Goal: Task Accomplishment & Management: Complete application form

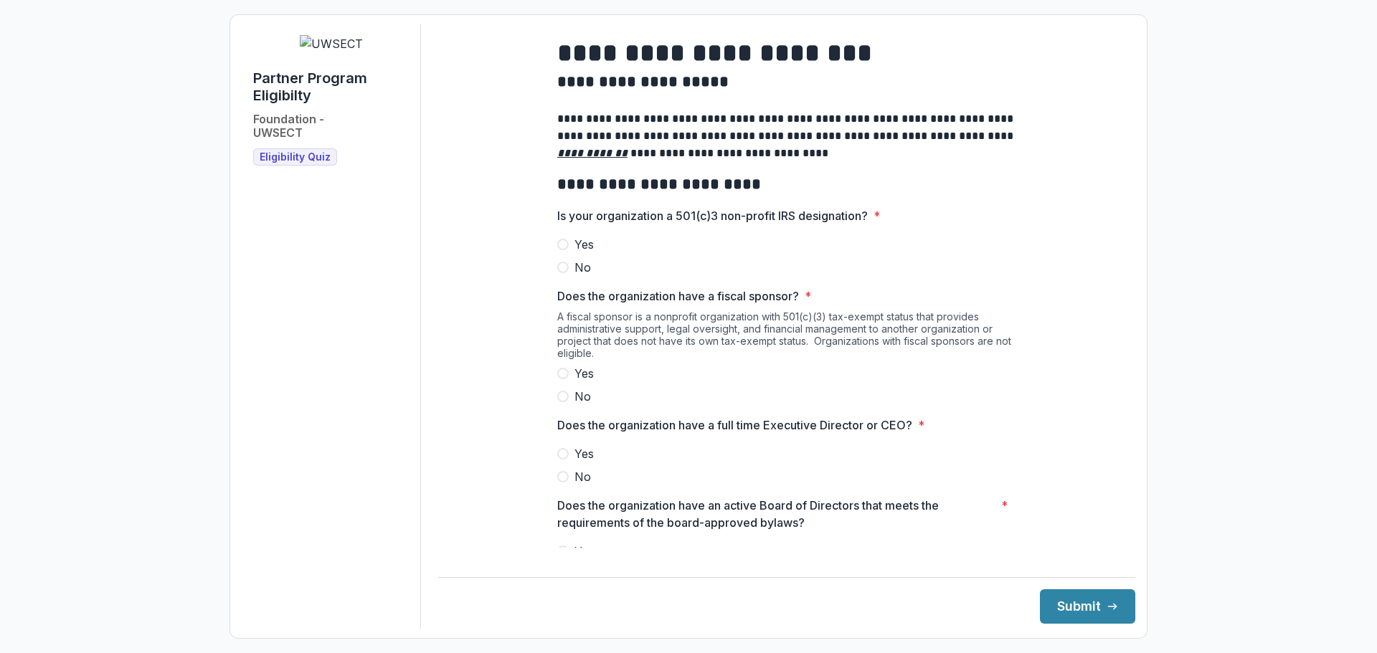
click at [561, 250] on span at bounding box center [562, 244] width 11 height 11
click at [560, 402] on span at bounding box center [562, 396] width 11 height 11
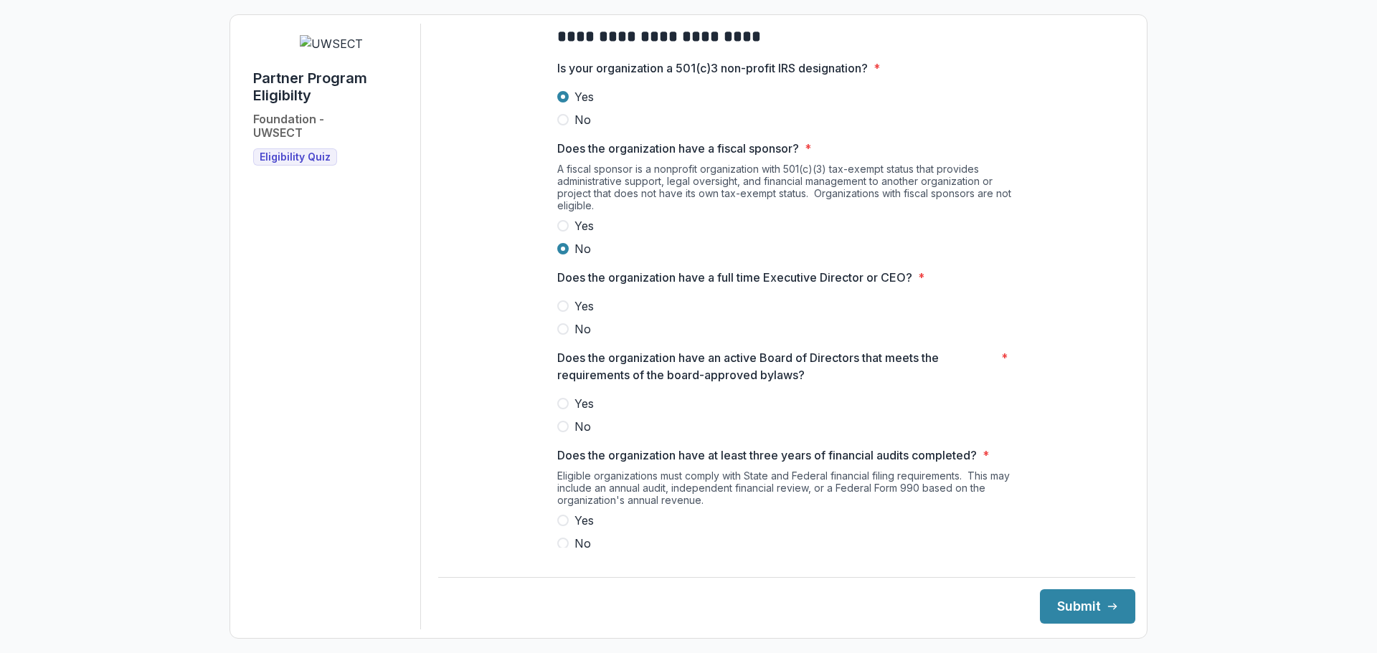
scroll to position [215, 0]
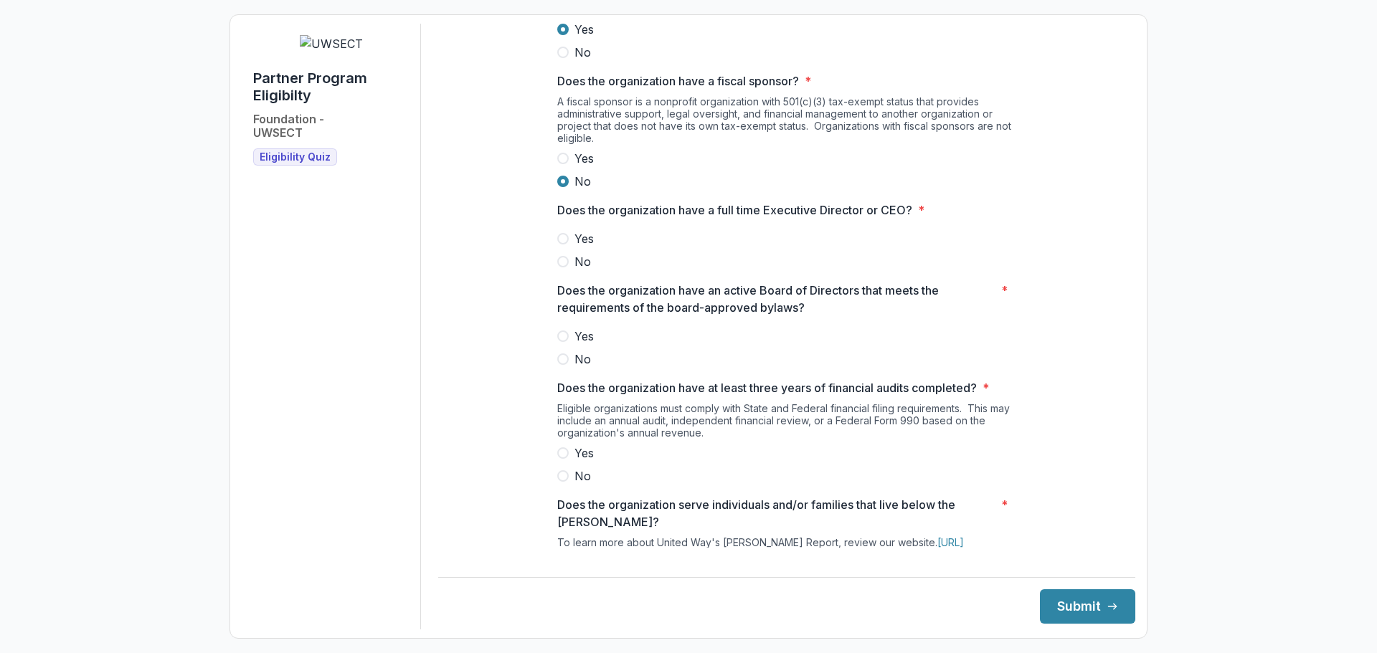
drag, startPoint x: 561, startPoint y: 250, endPoint x: 586, endPoint y: 253, distance: 25.4
click at [561, 245] on span at bounding box center [562, 238] width 11 height 11
click at [559, 342] on span at bounding box center [562, 336] width 11 height 11
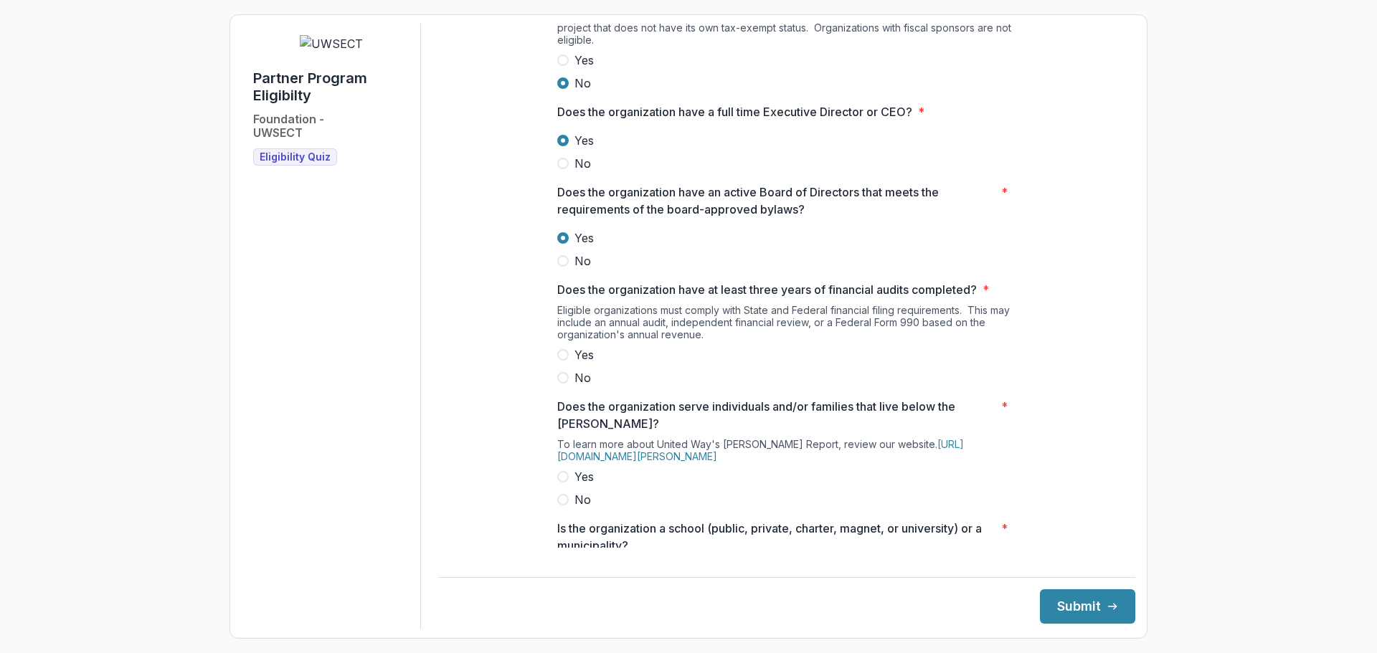
scroll to position [359, 0]
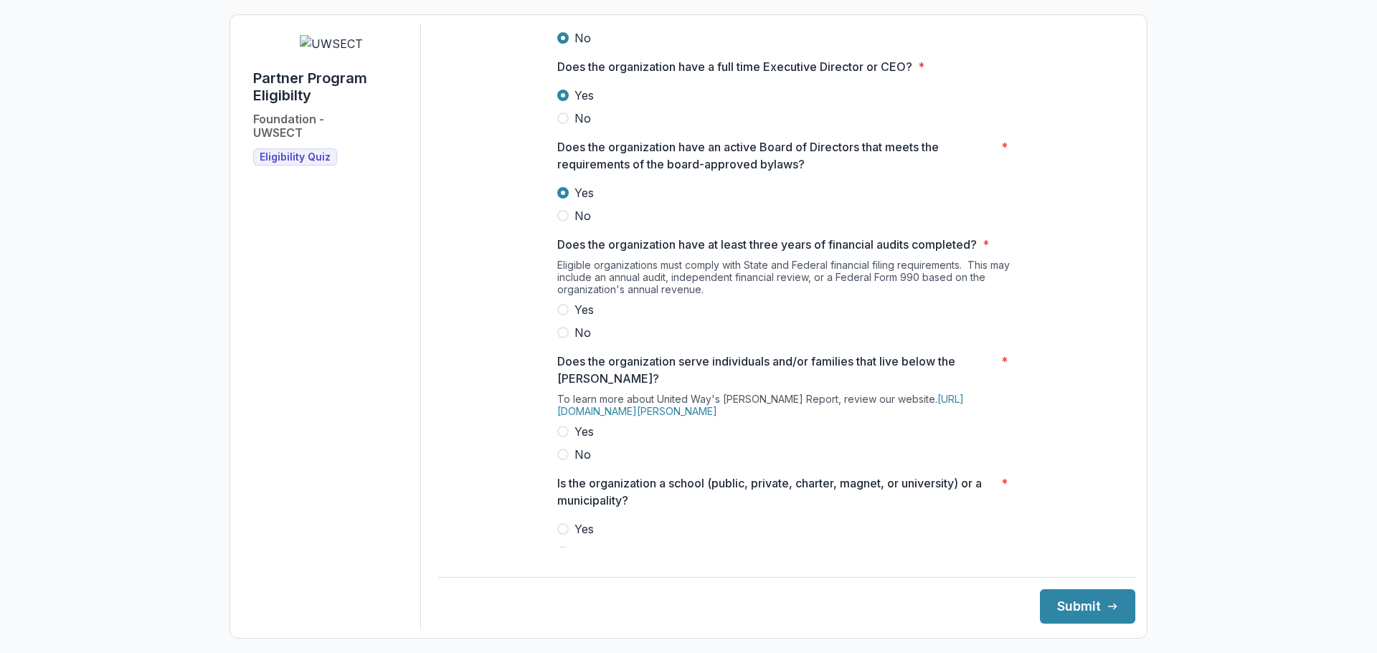
click at [561, 316] on span at bounding box center [562, 309] width 11 height 11
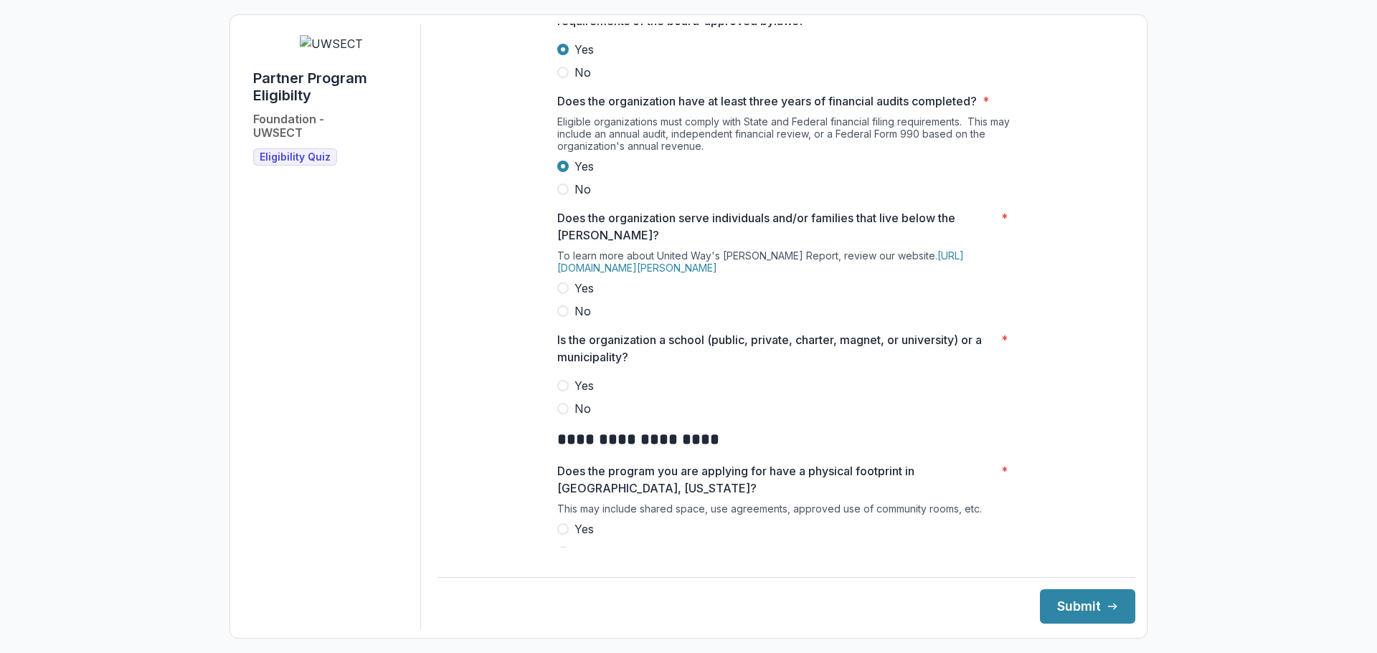
click at [561, 294] on span at bounding box center [562, 288] width 11 height 11
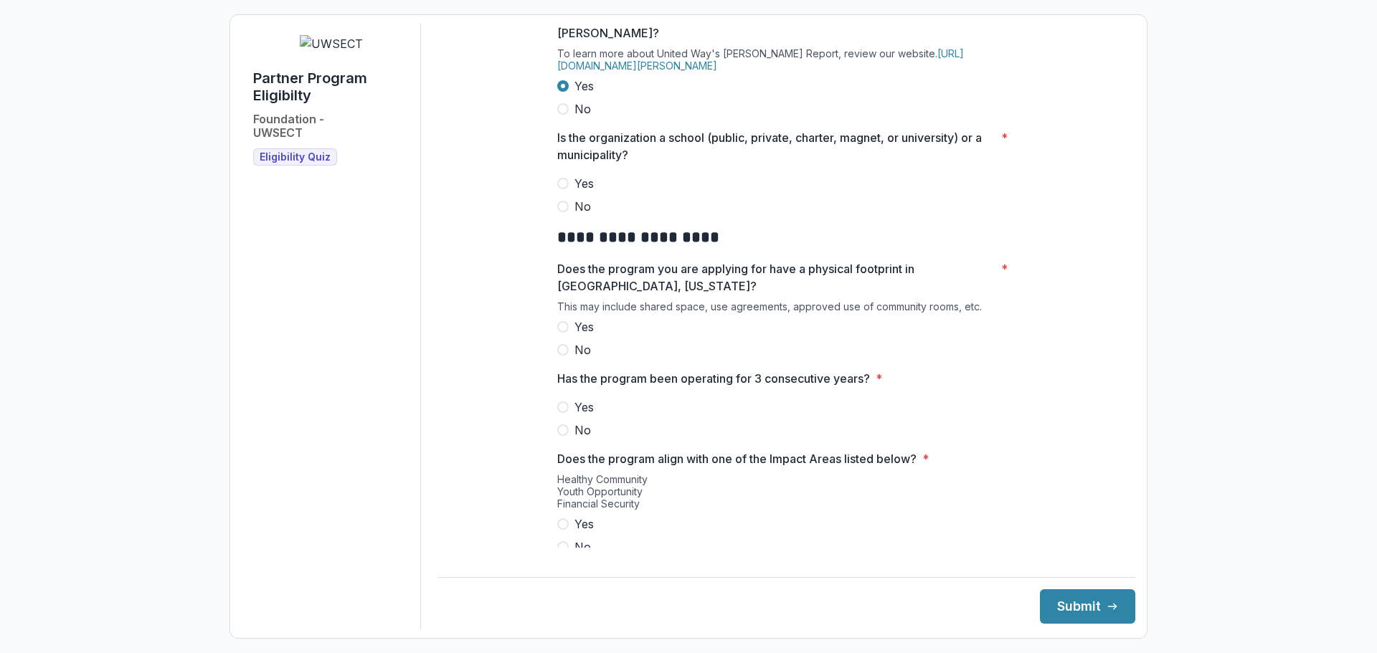
scroll to position [717, 0]
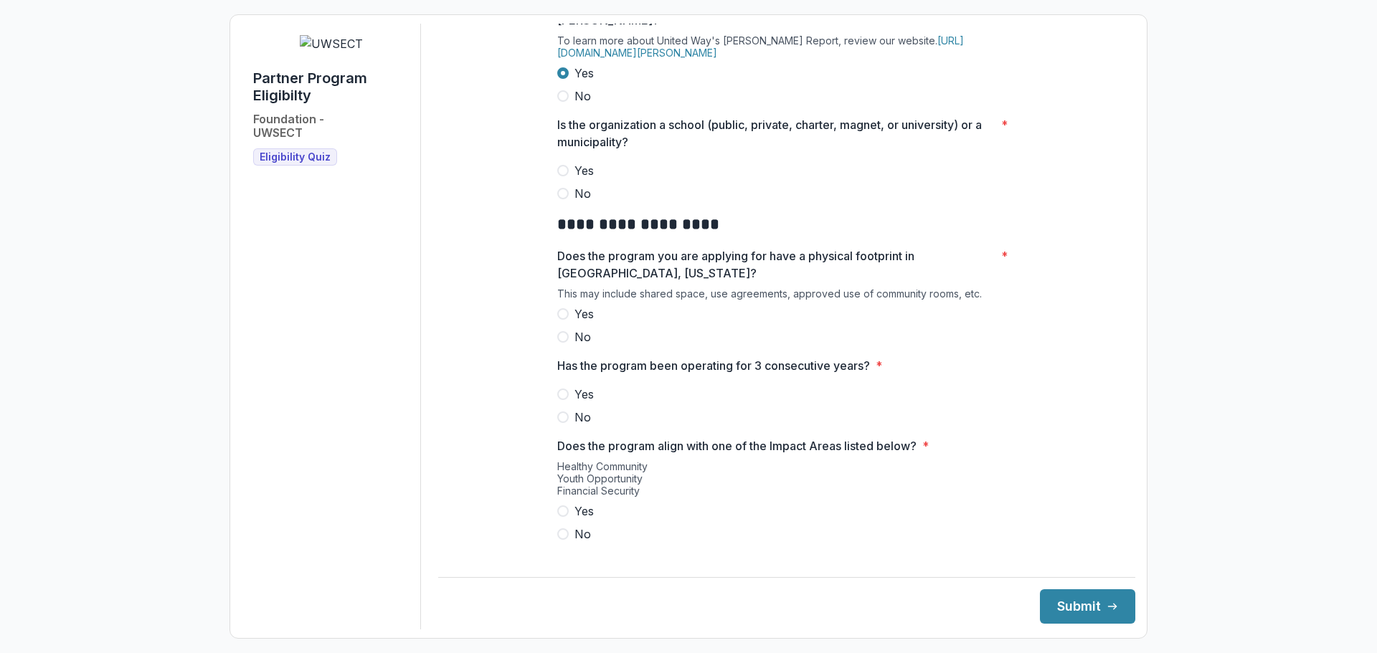
click at [563, 199] on span at bounding box center [562, 193] width 11 height 11
click at [578, 323] on span "Yes" at bounding box center [583, 314] width 19 height 17
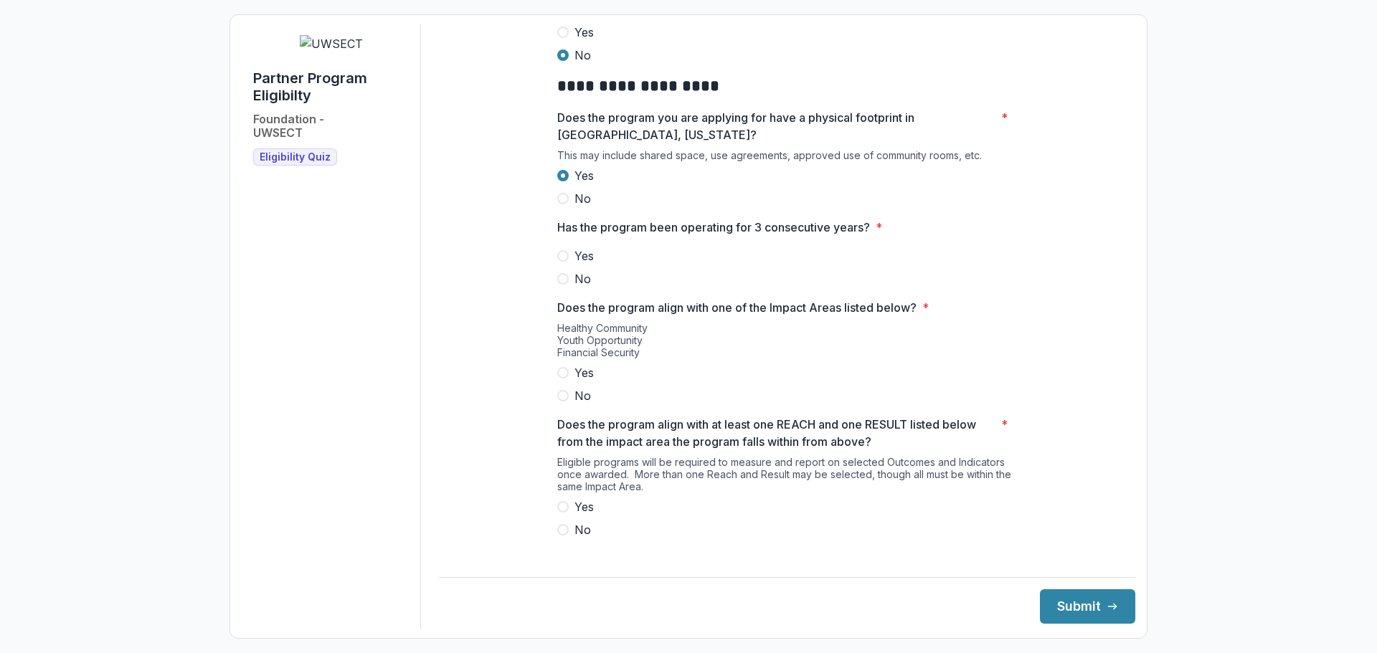
scroll to position [861, 0]
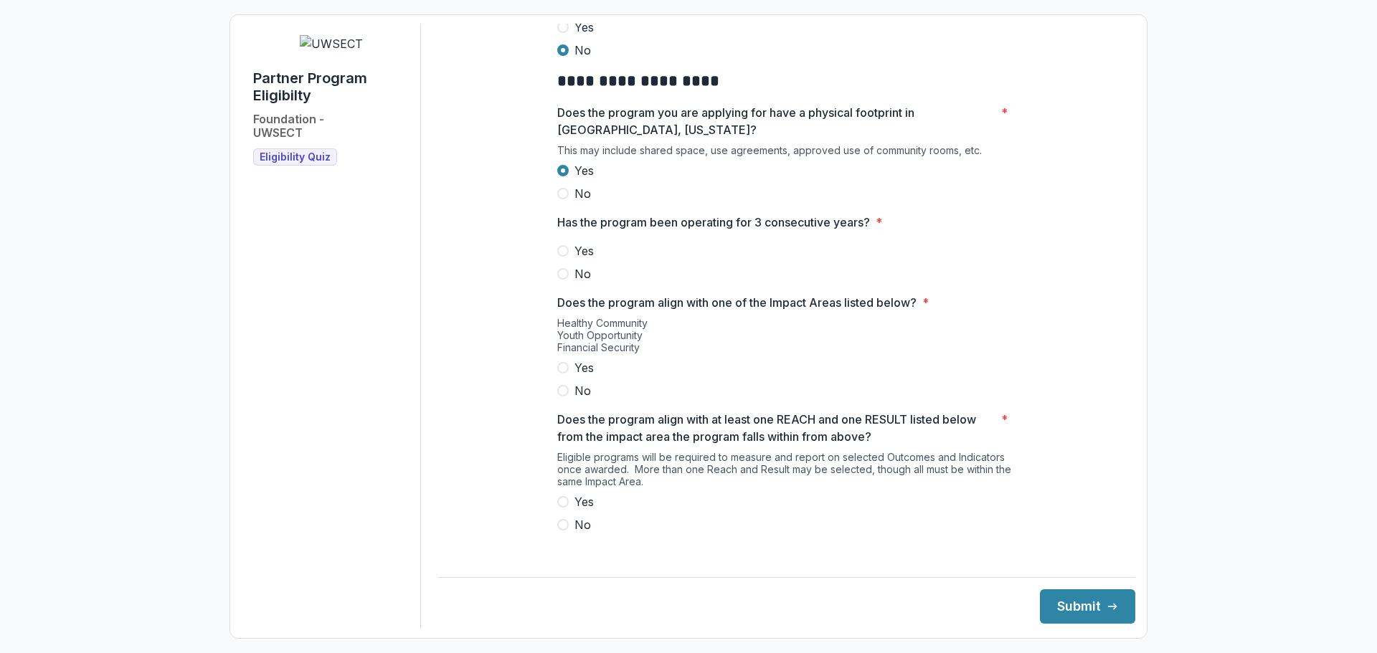
click at [565, 257] on span at bounding box center [562, 250] width 11 height 11
click at [561, 374] on span at bounding box center [562, 367] width 11 height 11
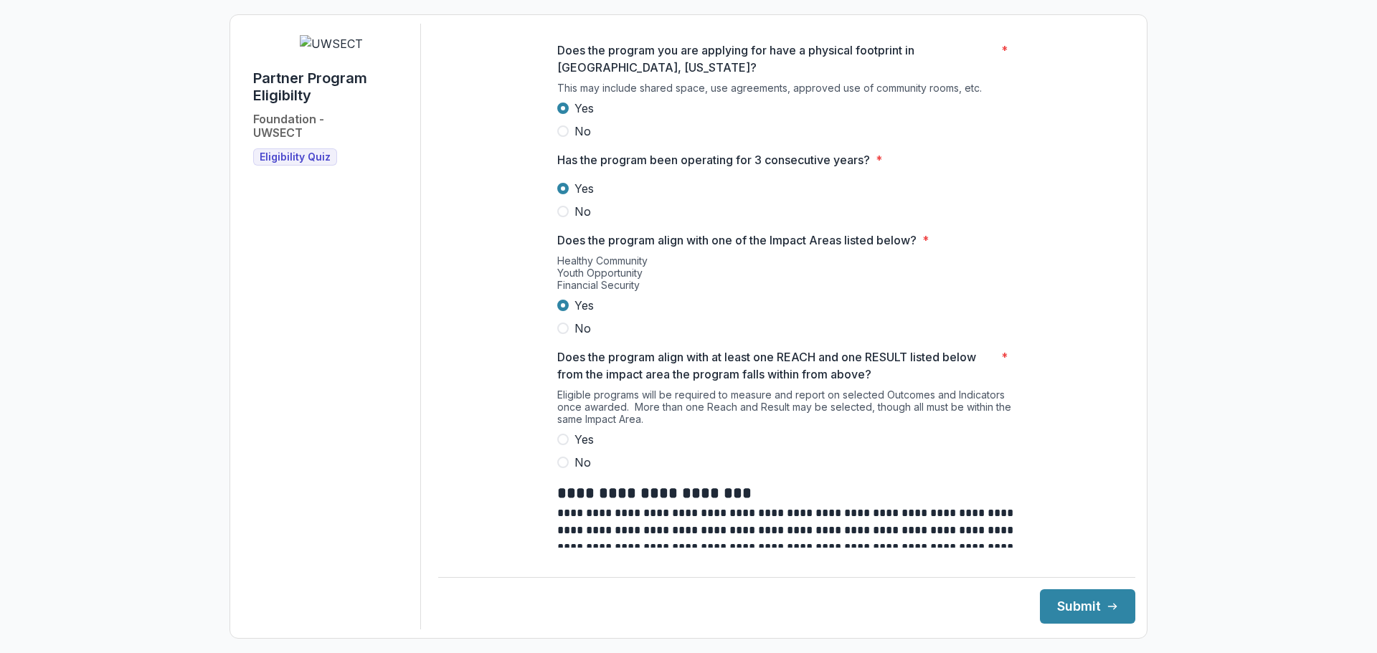
scroll to position [1004, 0]
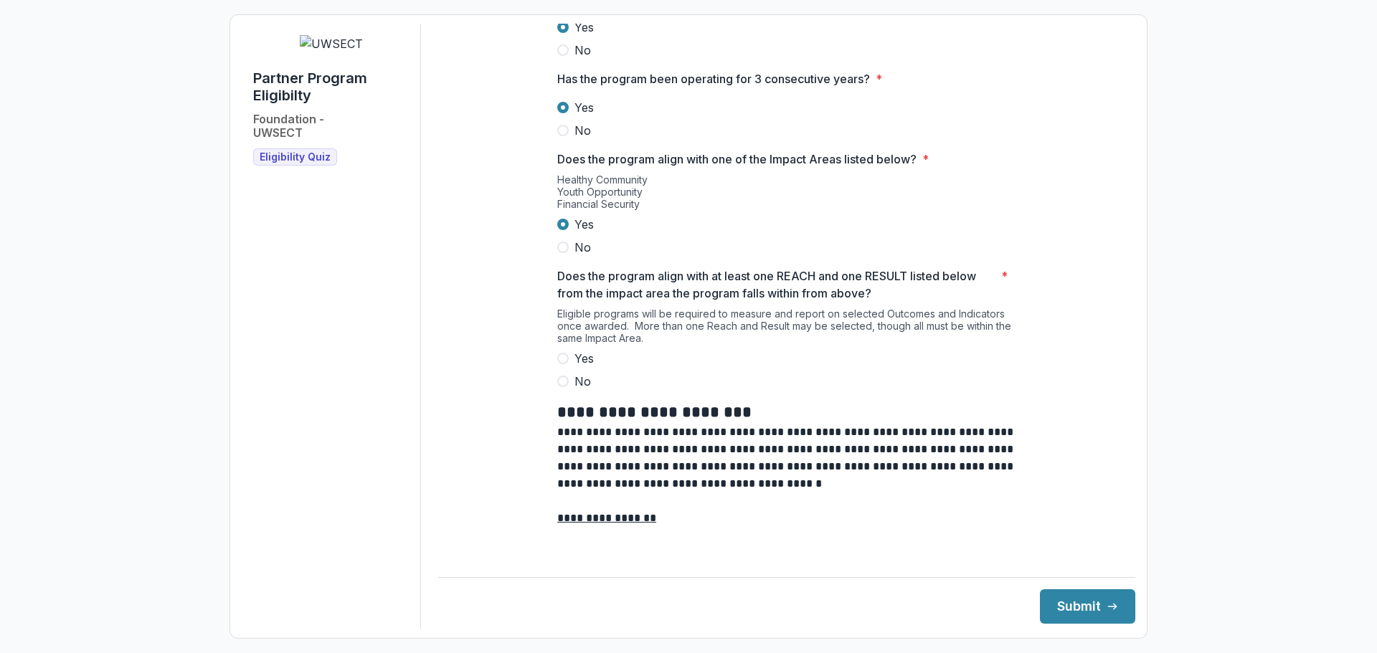
click at [557, 350] on div "Eligible programs will be required to measure and report on selected Outcomes a…" at bounding box center [786, 329] width 459 height 42
click at [566, 364] on span at bounding box center [562, 358] width 11 height 11
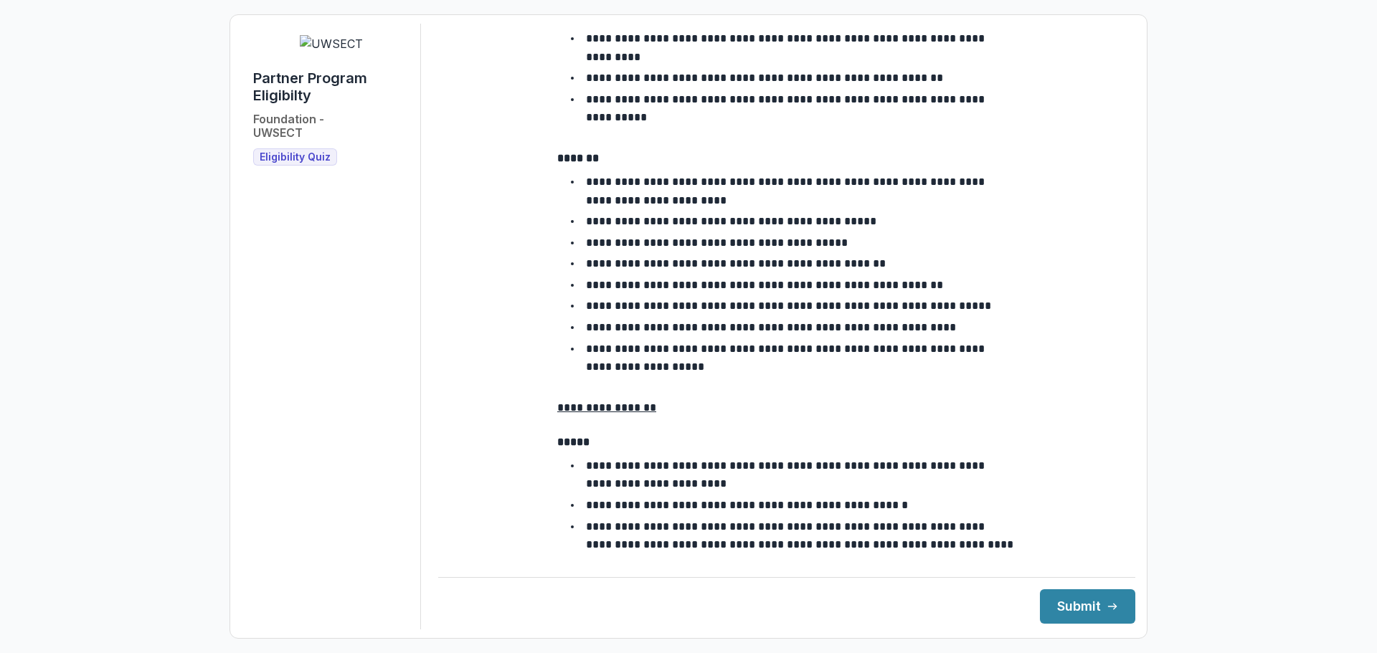
scroll to position [1262, 0]
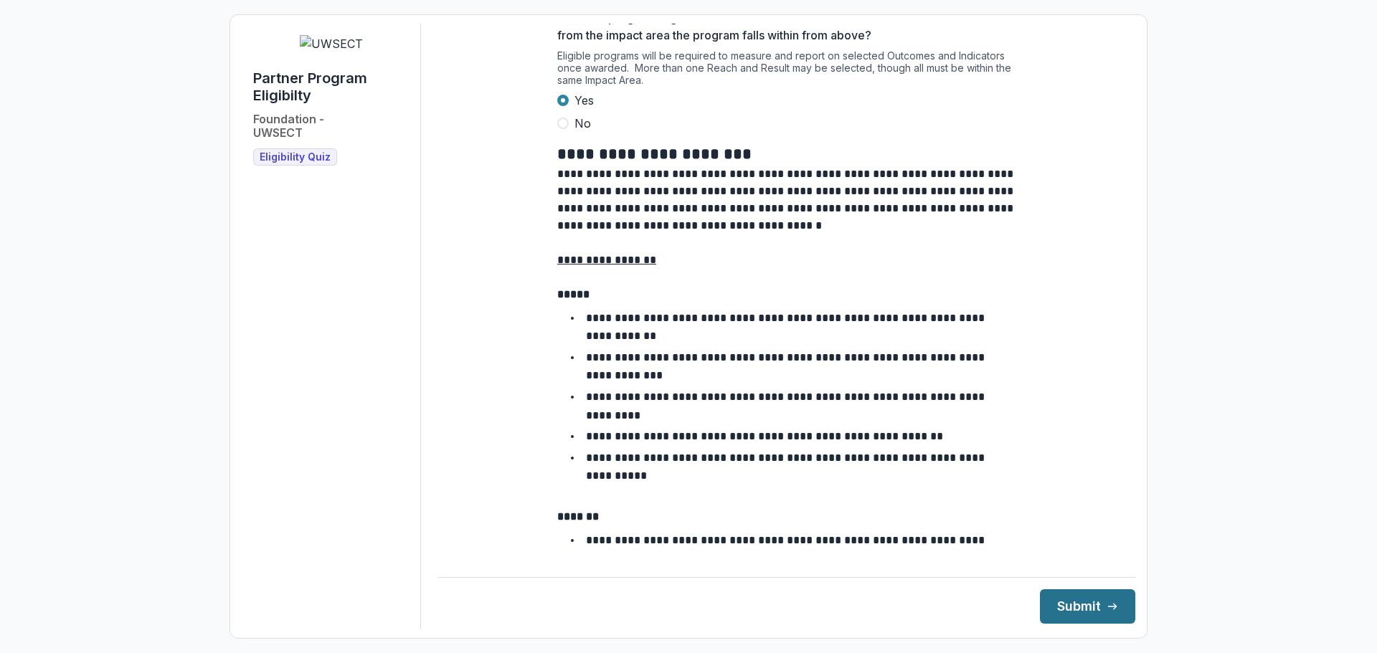
click at [1077, 604] on button "Submit" at bounding box center [1087, 607] width 95 height 34
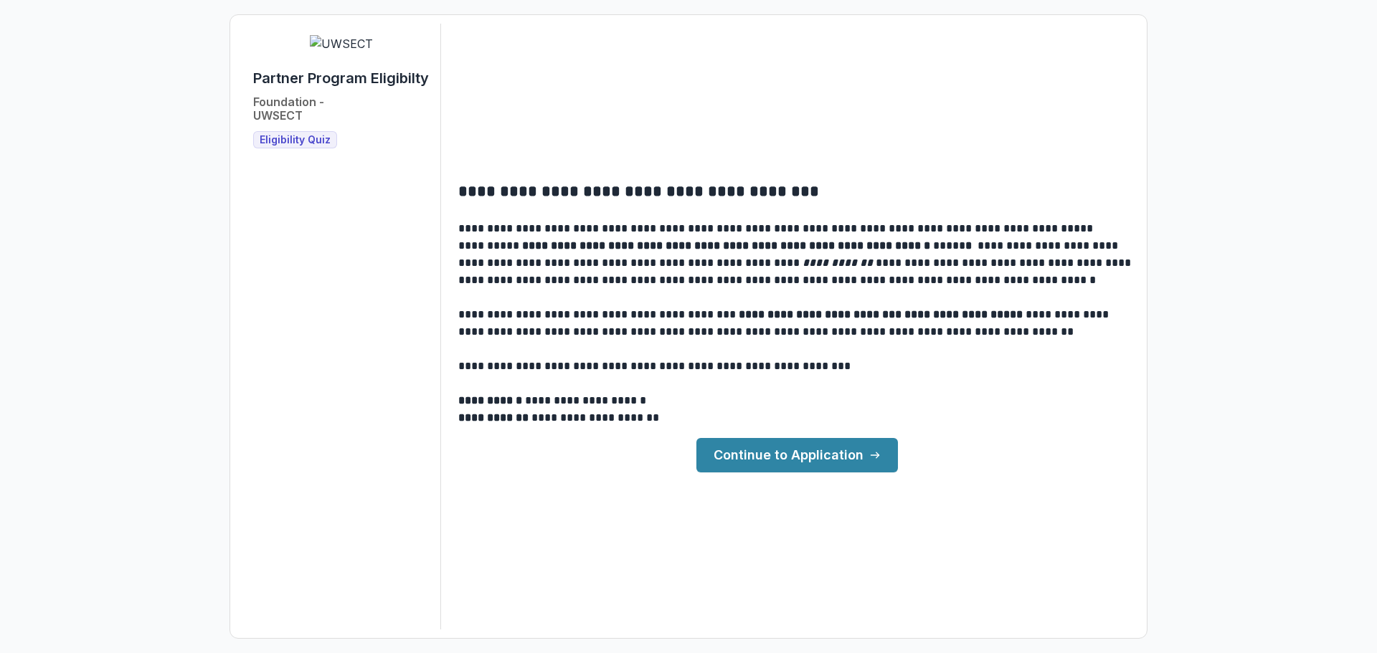
click at [779, 455] on link "Continue to Application" at bounding box center [797, 455] width 202 height 34
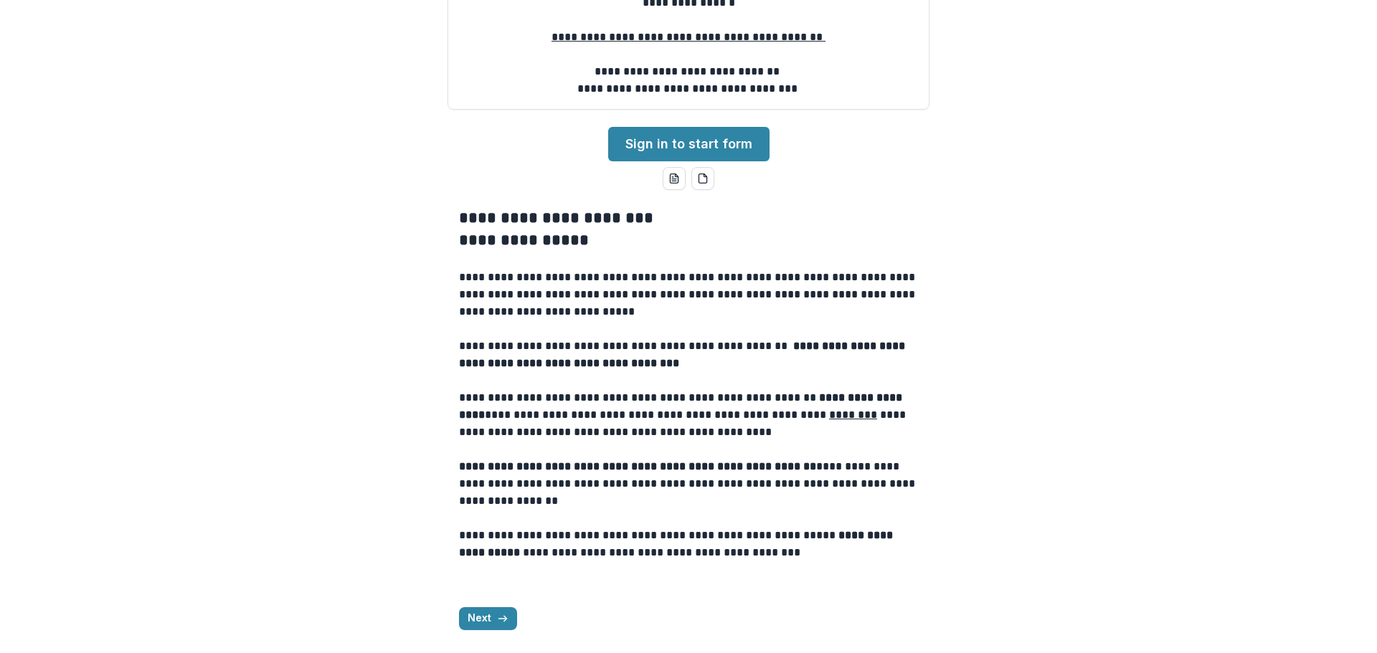
scroll to position [258, 0]
